Goal: Task Accomplishment & Management: Manage account settings

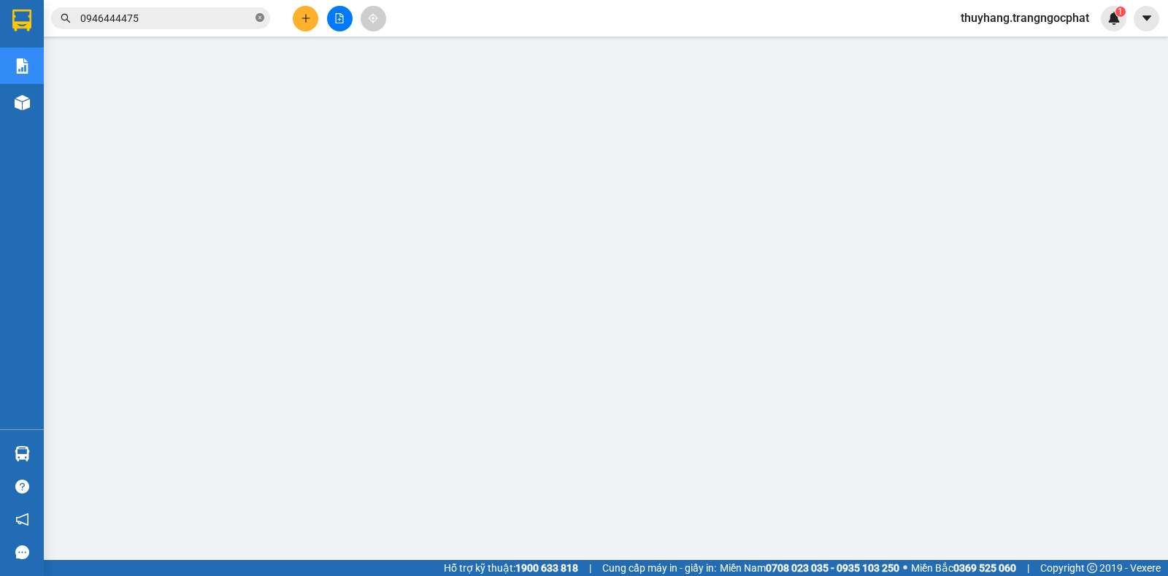
click at [258, 18] on icon "close-circle" at bounding box center [260, 17] width 9 height 9
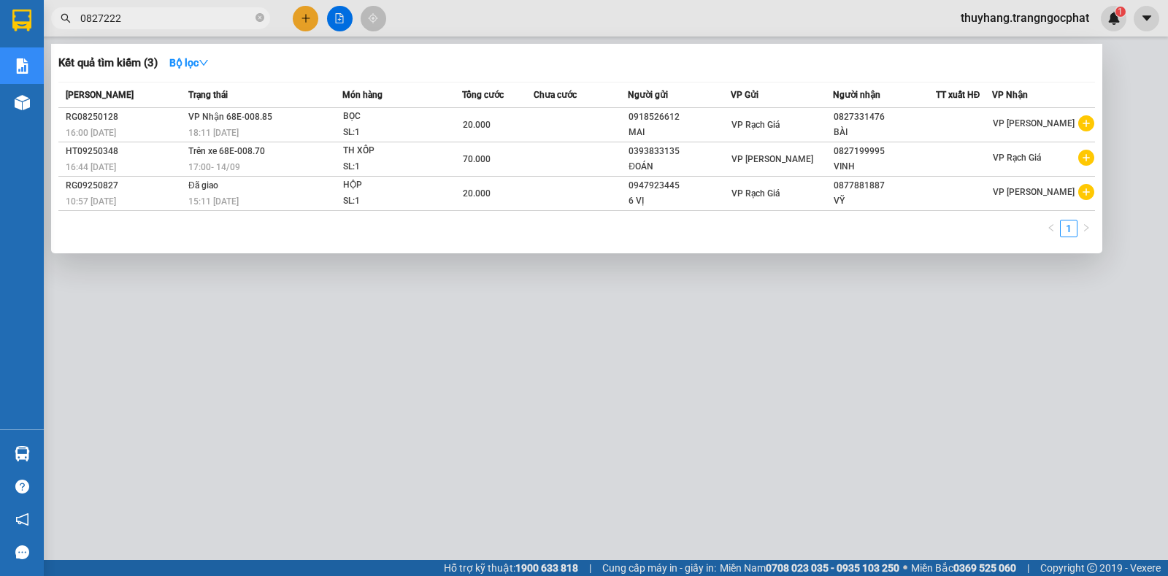
type input "0827222"
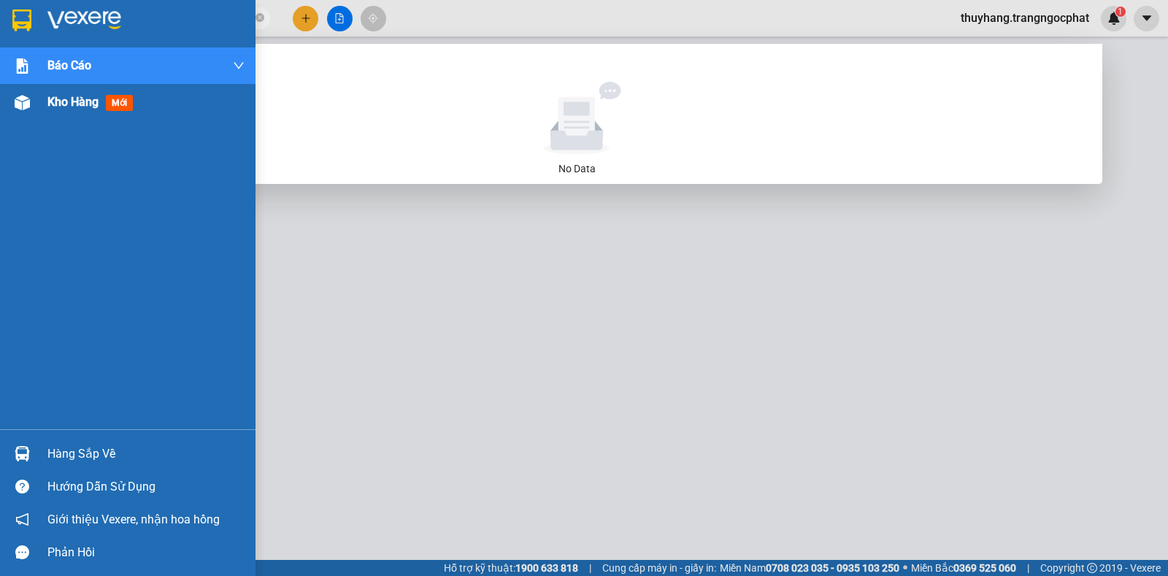
click at [58, 105] on span "Kho hàng" at bounding box center [72, 102] width 51 height 14
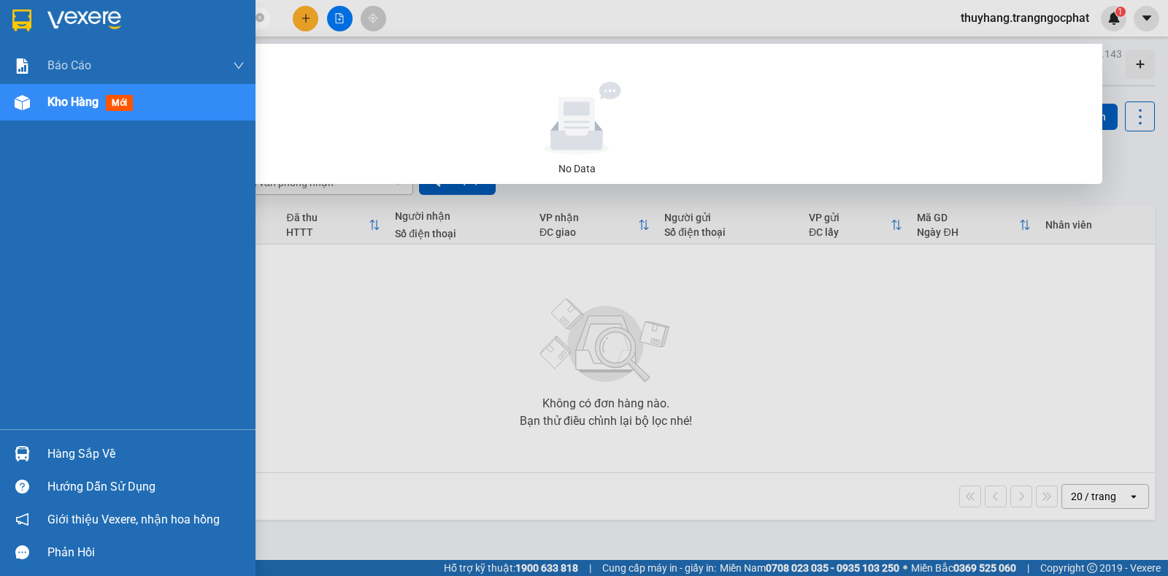
click at [64, 454] on div "Hàng sắp về" at bounding box center [145, 454] width 197 height 22
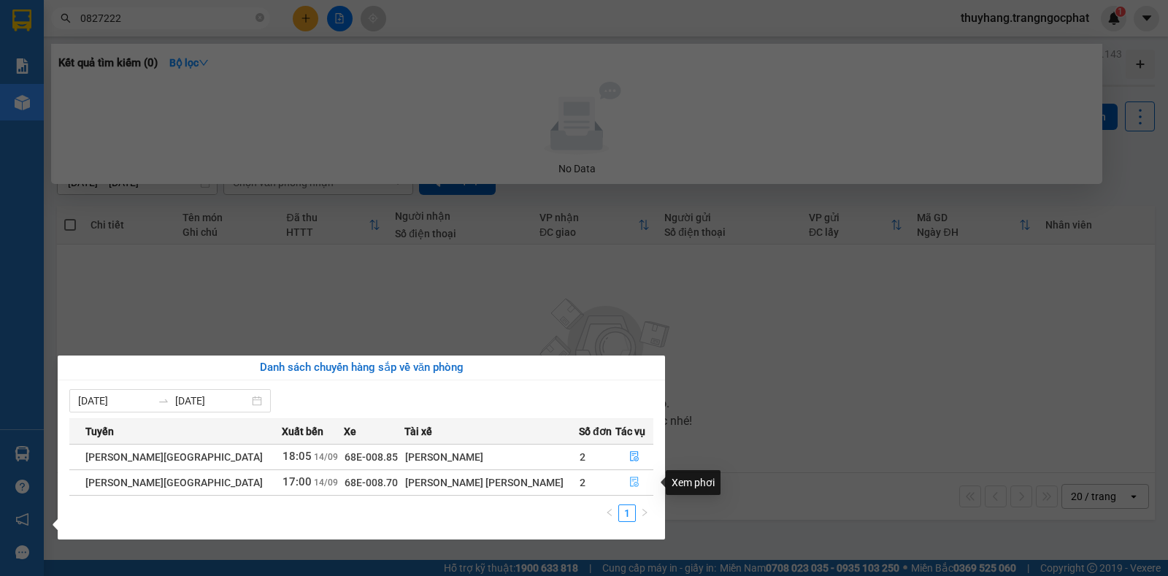
click at [618, 486] on button "button" at bounding box center [634, 482] width 37 height 23
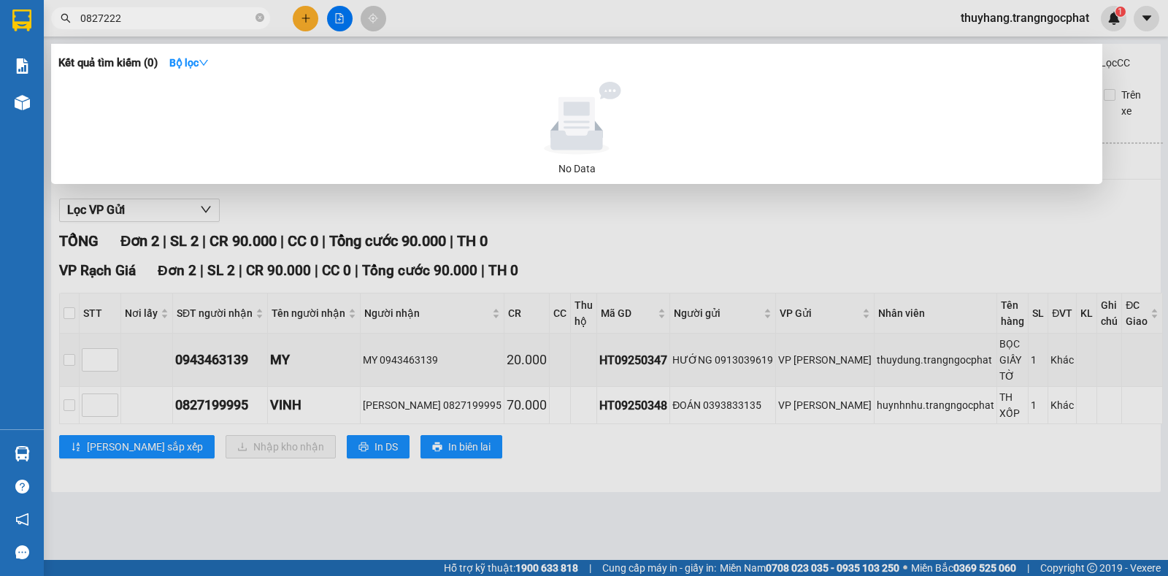
click at [80, 342] on div at bounding box center [584, 288] width 1168 height 576
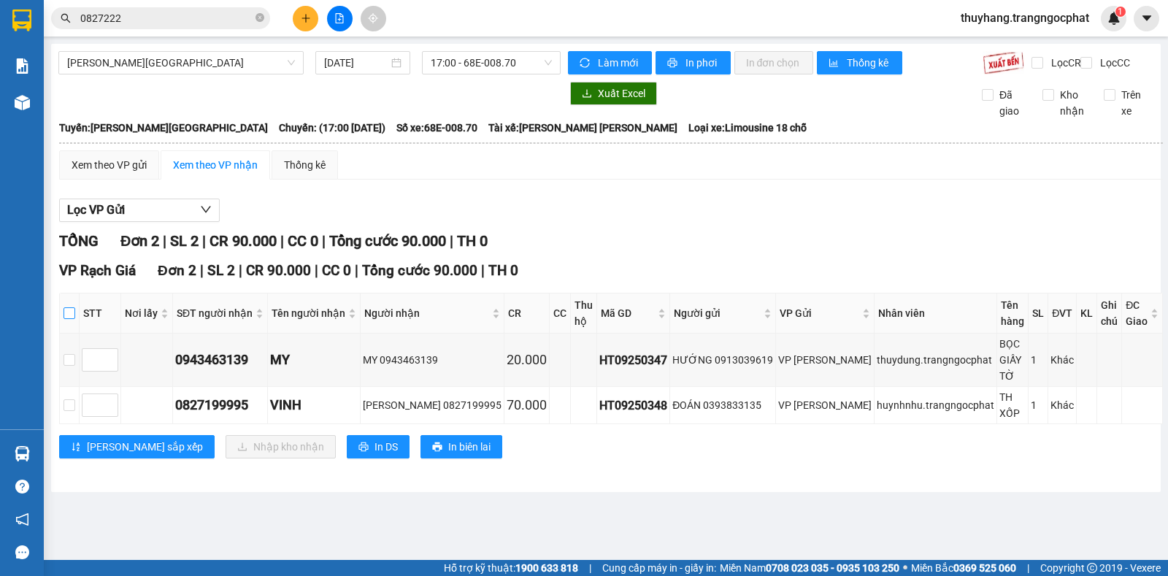
click at [75, 317] on input "checkbox" at bounding box center [70, 313] width 12 height 12
checkbox input "true"
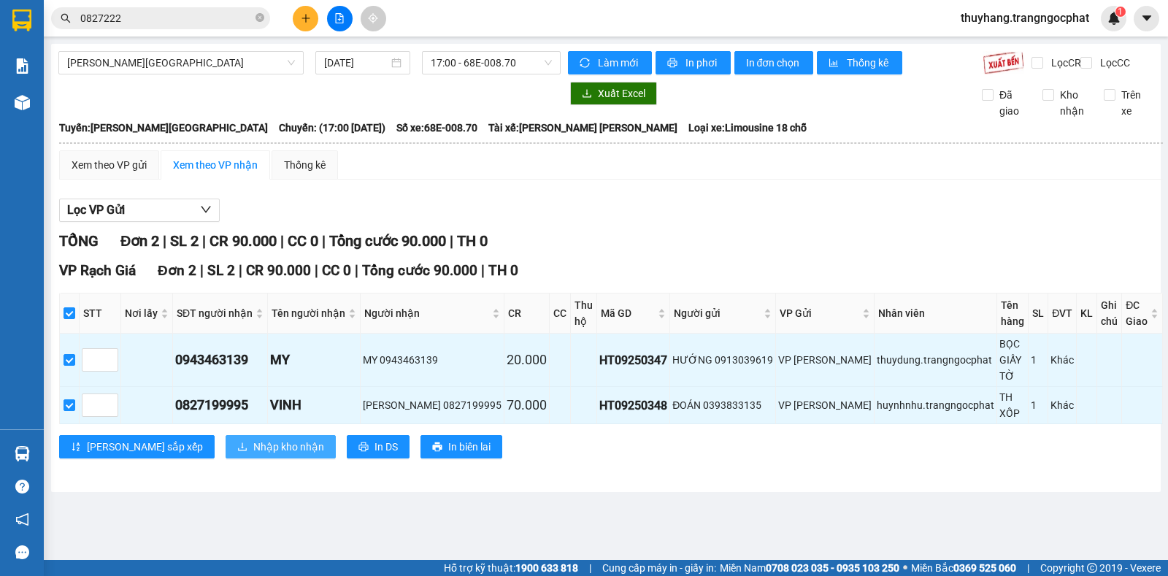
click at [253, 439] on span "Nhập kho nhận" at bounding box center [288, 447] width 71 height 16
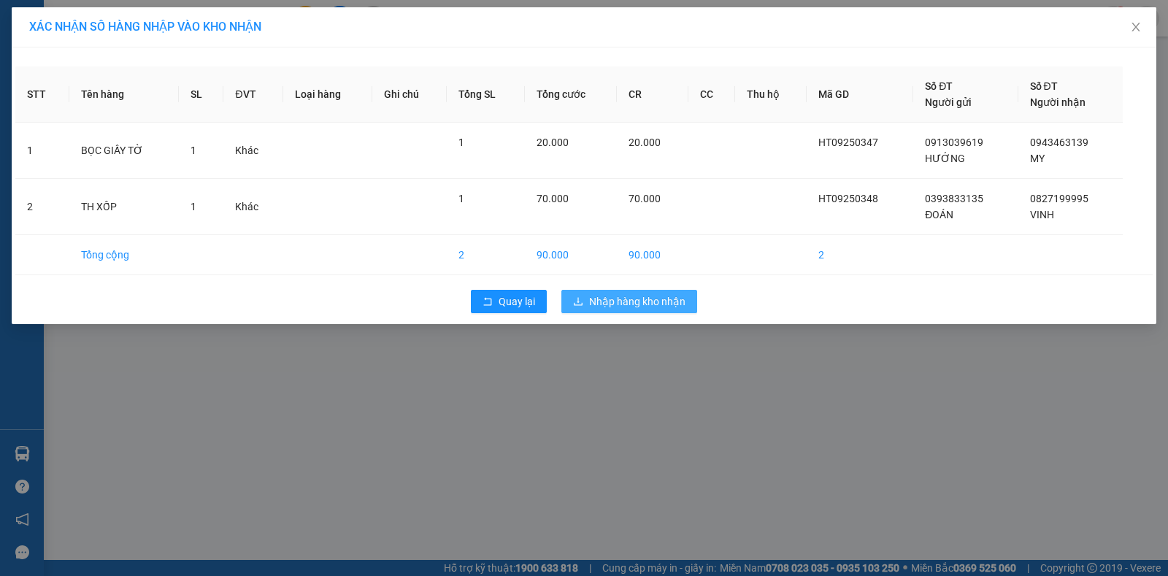
click at [620, 307] on span "Nhập hàng kho nhận" at bounding box center [637, 302] width 96 height 16
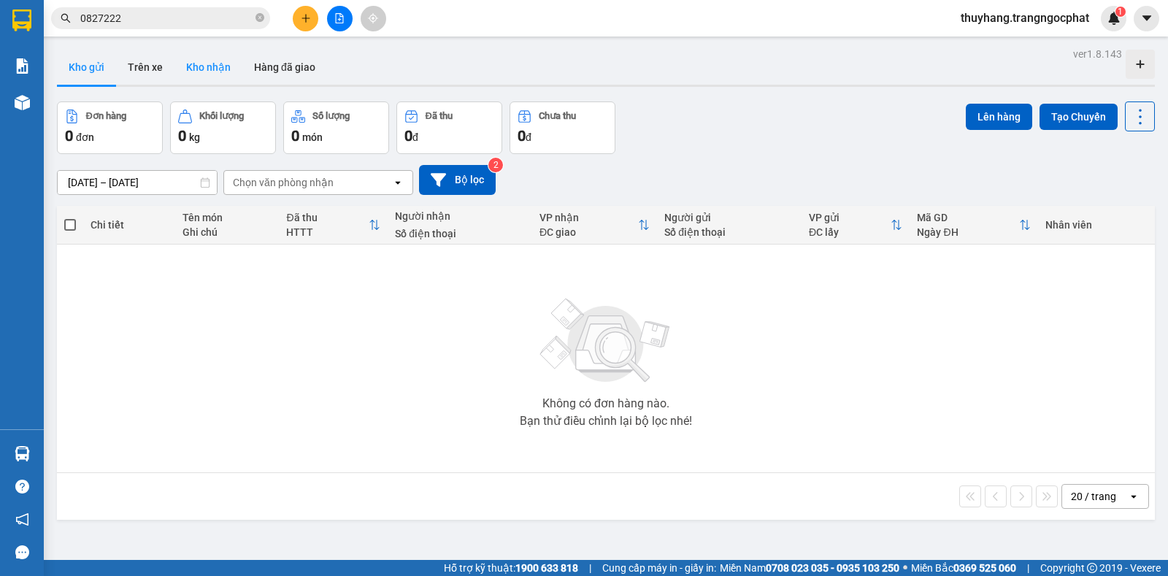
click at [205, 66] on button "Kho nhận" at bounding box center [209, 67] width 68 height 35
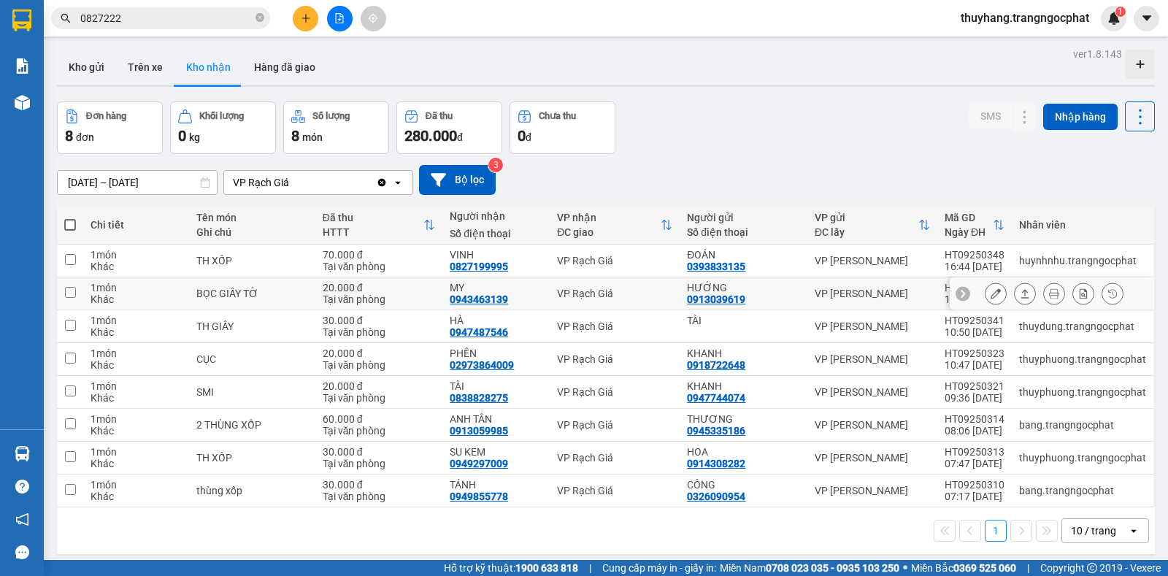
click at [472, 301] on div "0943463139" at bounding box center [479, 300] width 58 height 12
copy div "0943463139"
click at [1020, 263] on icon at bounding box center [1025, 261] width 10 height 10
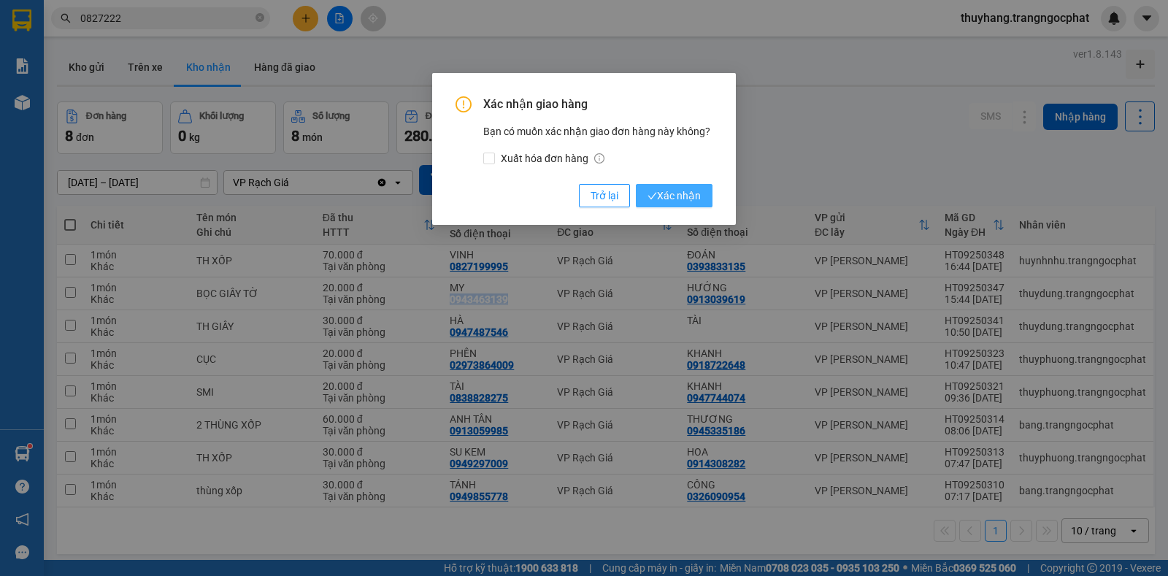
click at [677, 196] on span "Xác nhận" at bounding box center [674, 196] width 53 height 16
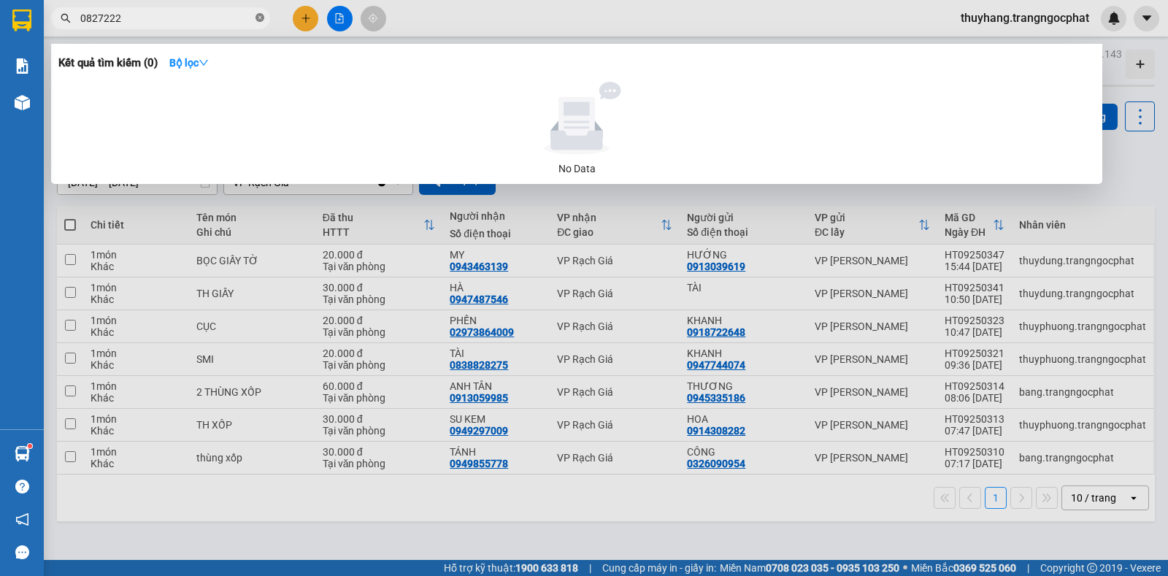
click at [261, 15] on icon "close-circle" at bounding box center [260, 17] width 9 height 9
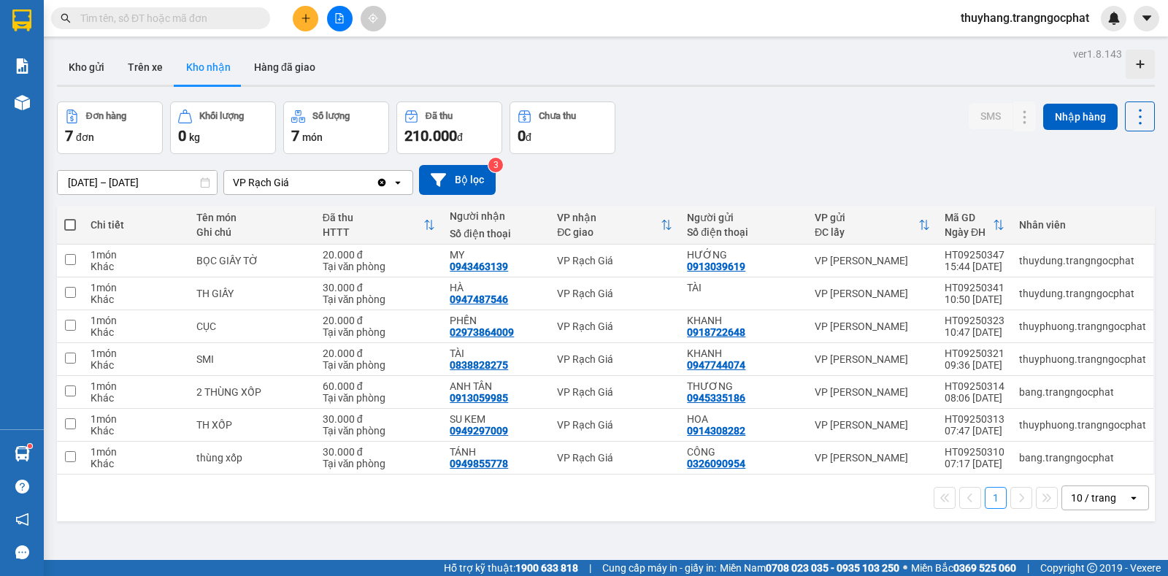
click at [239, 16] on input "text" at bounding box center [166, 18] width 172 height 16
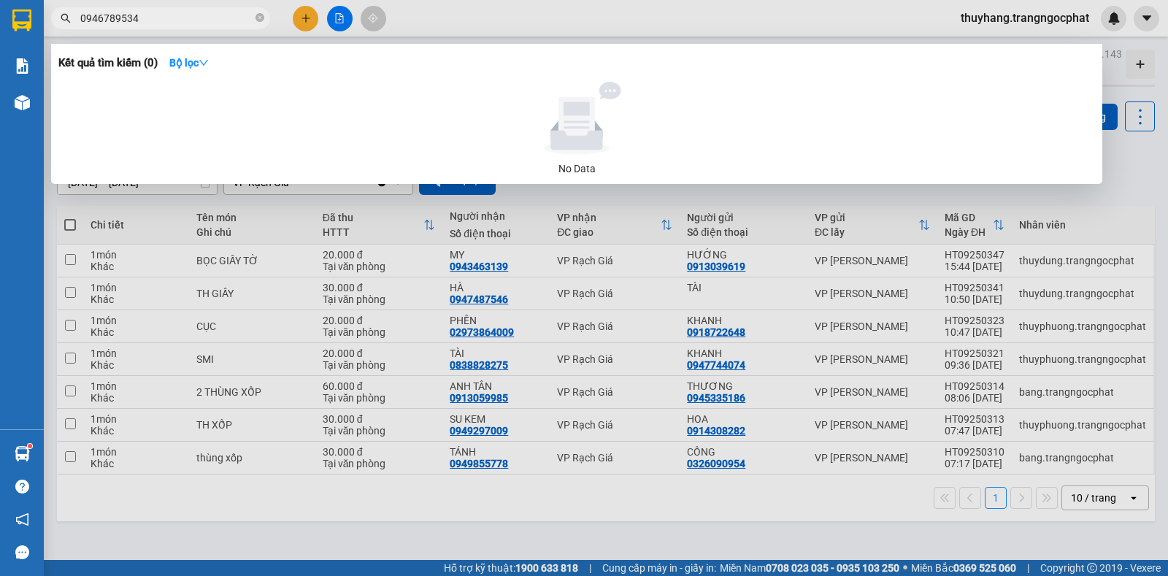
type input "0946789534"
click at [363, 20] on div at bounding box center [584, 288] width 1168 height 576
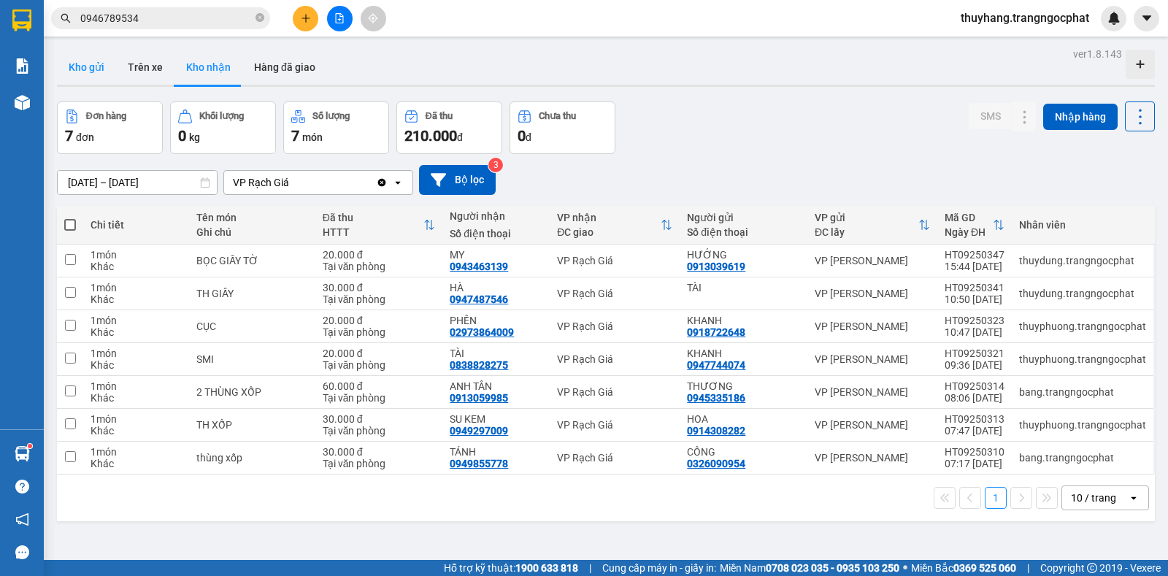
click at [83, 69] on button "Kho gửi" at bounding box center [86, 67] width 59 height 35
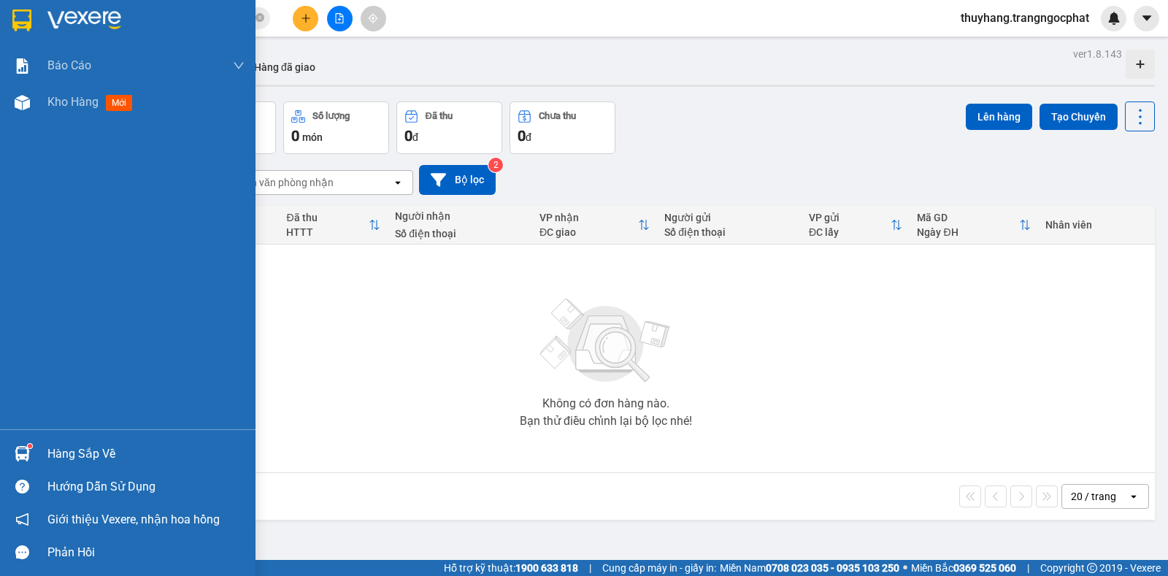
click at [72, 456] on div "Hàng sắp về" at bounding box center [145, 454] width 197 height 22
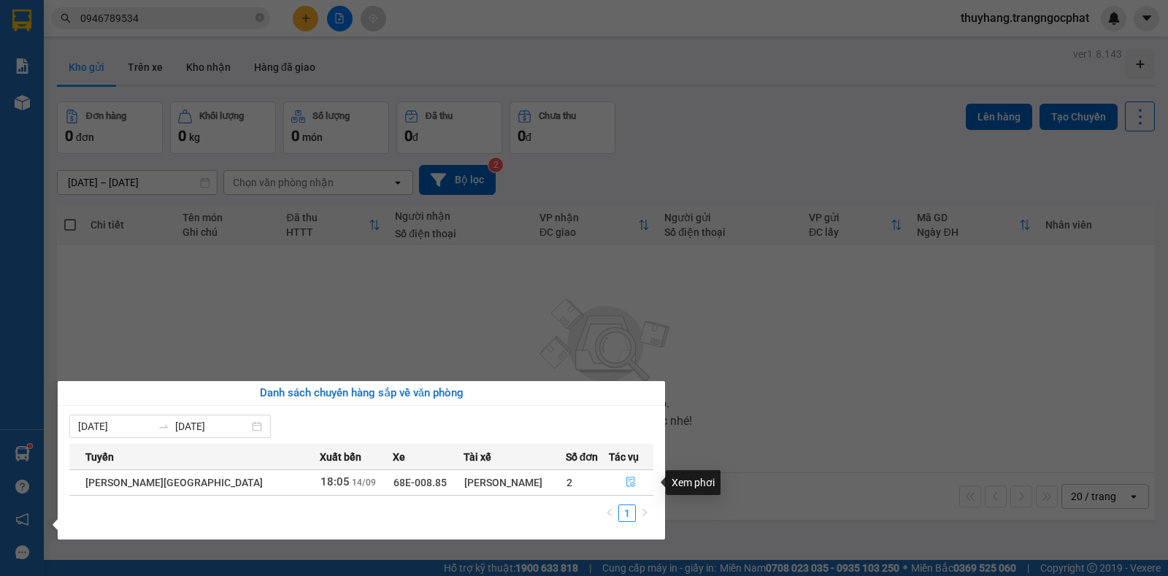
click at [626, 483] on icon "file-done" at bounding box center [631, 482] width 10 height 10
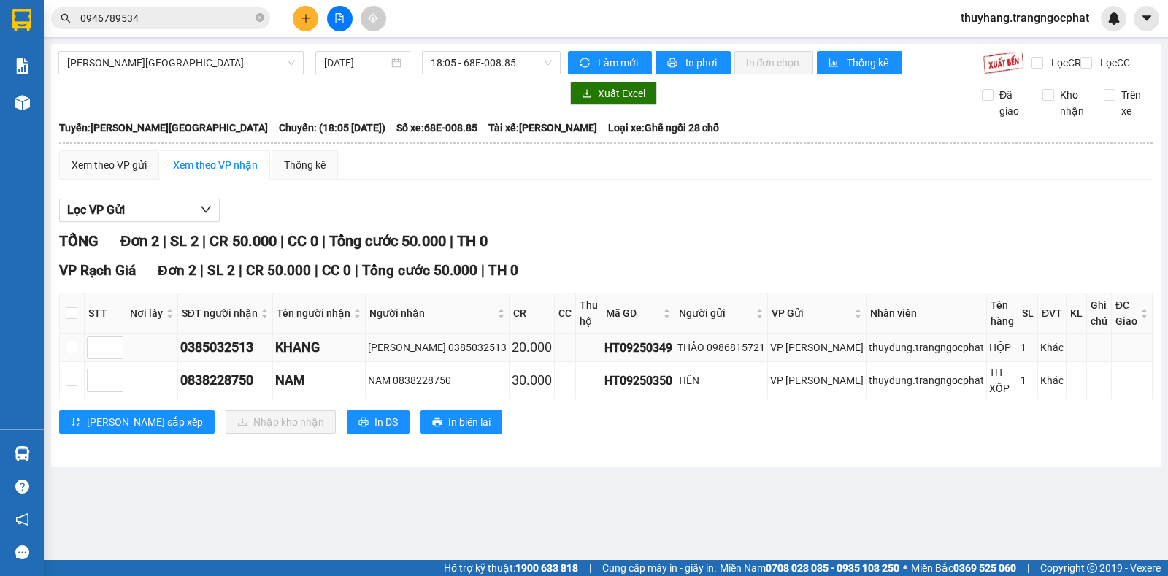
click at [232, 345] on div "0385032513" at bounding box center [225, 347] width 90 height 20
copy div "0385032513"
click at [75, 342] on input "checkbox" at bounding box center [72, 348] width 12 height 12
checkbox input "true"
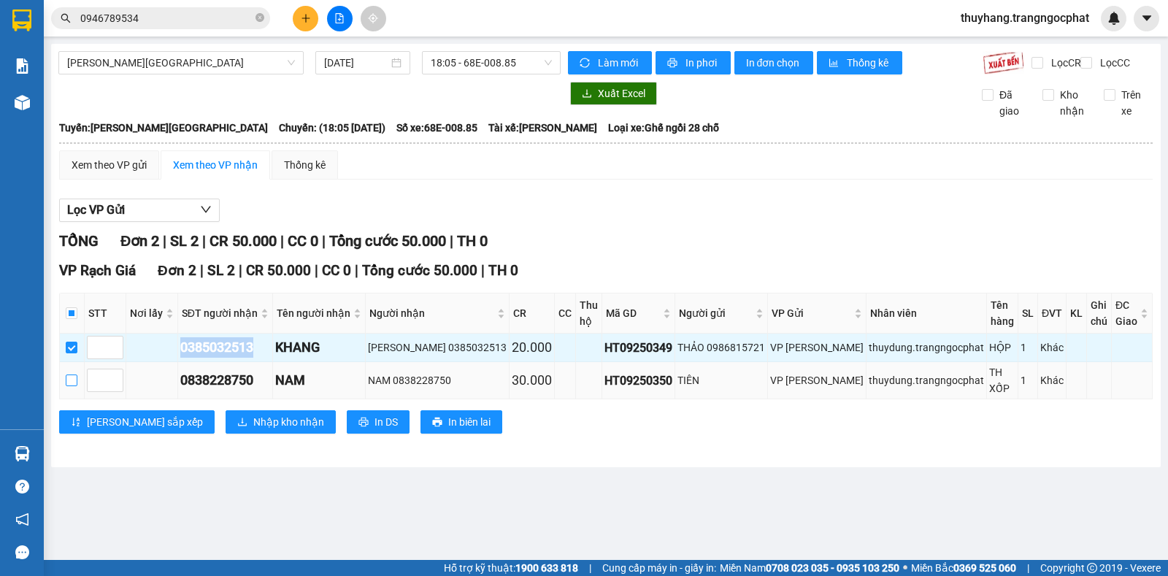
click at [73, 375] on input "checkbox" at bounding box center [72, 381] width 12 height 12
checkbox input "true"
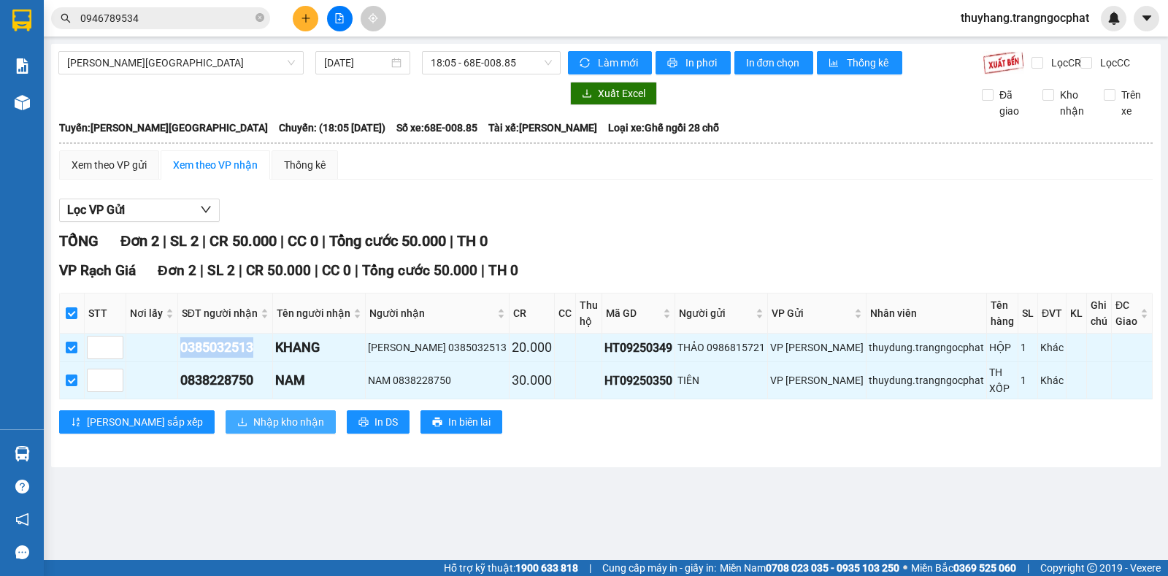
click at [253, 414] on span "Nhập kho nhận" at bounding box center [288, 422] width 71 height 16
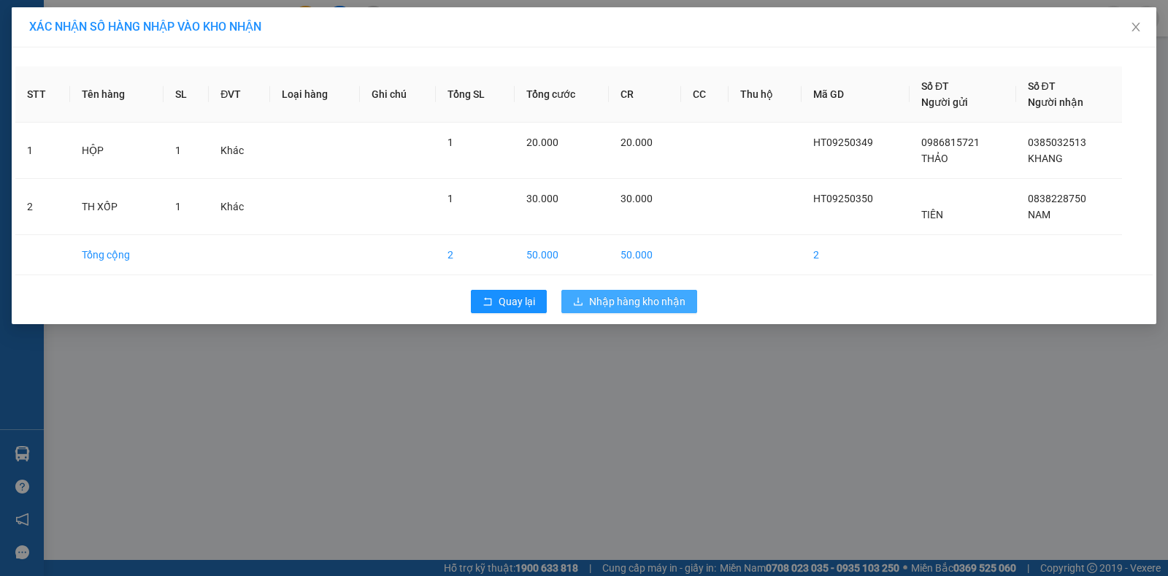
click at [675, 300] on span "Nhập hàng kho nhận" at bounding box center [637, 302] width 96 height 16
